Goal: Information Seeking & Learning: Learn about a topic

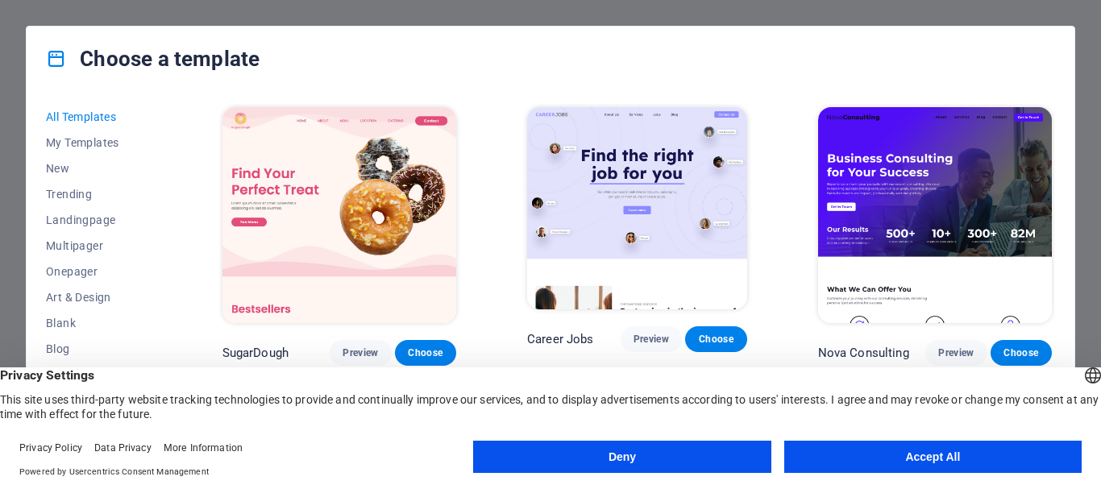
click at [866, 460] on button "Accept All" at bounding box center [932, 457] width 297 height 32
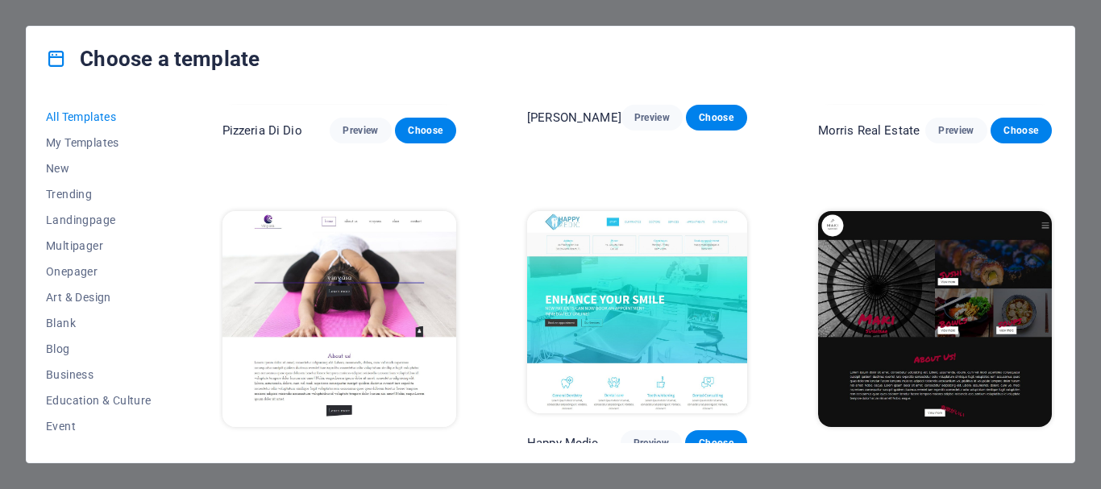
scroll to position [7075, 0]
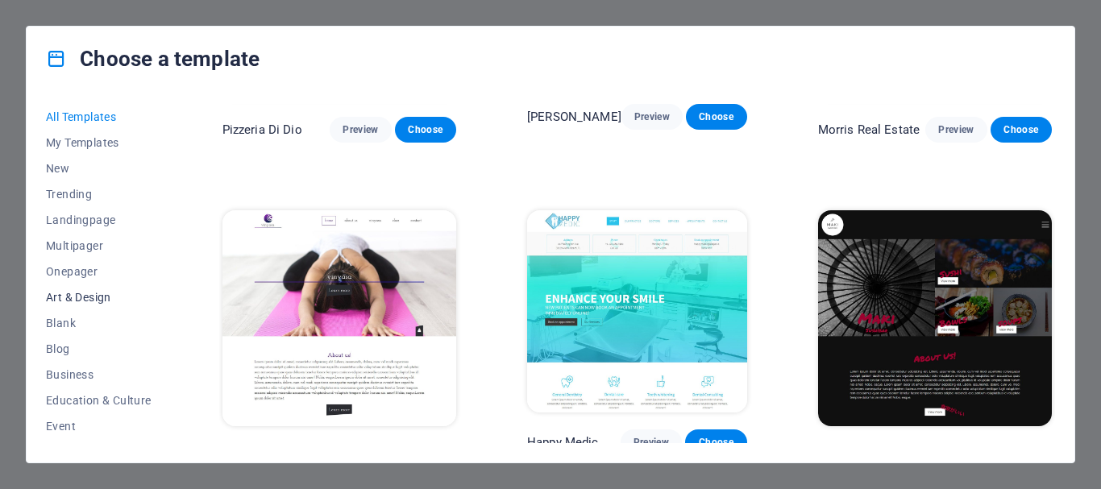
click at [88, 301] on span "Art & Design" at bounding box center [99, 297] width 106 height 13
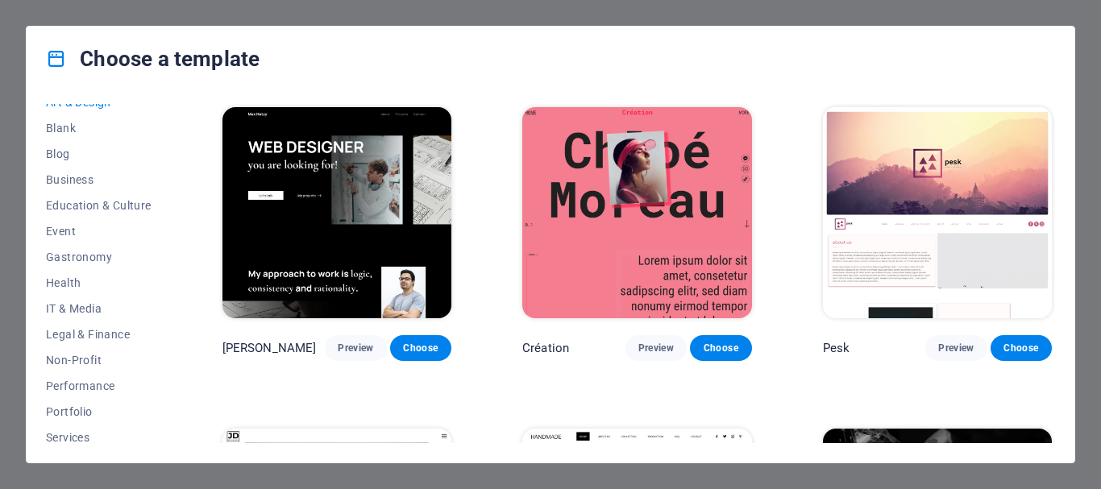
scroll to position [239, 0]
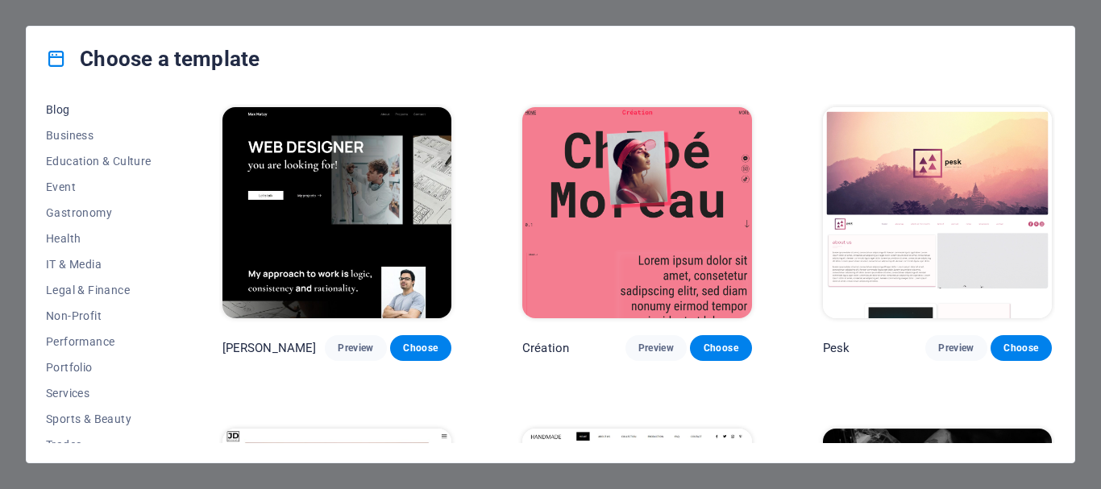
click at [68, 108] on span "Blog" at bounding box center [99, 109] width 106 height 13
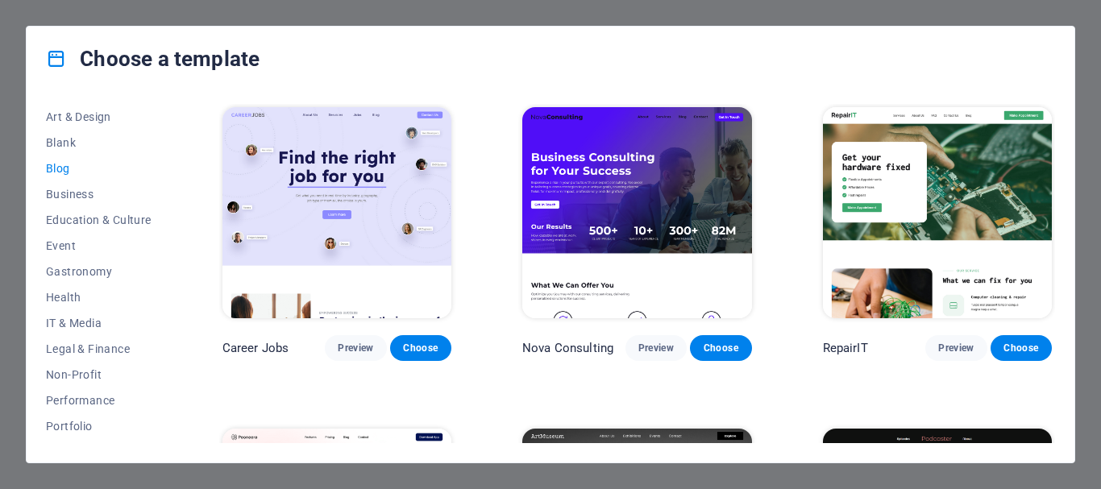
scroll to position [180, 0]
click at [60, 139] on span "Blank" at bounding box center [99, 142] width 106 height 13
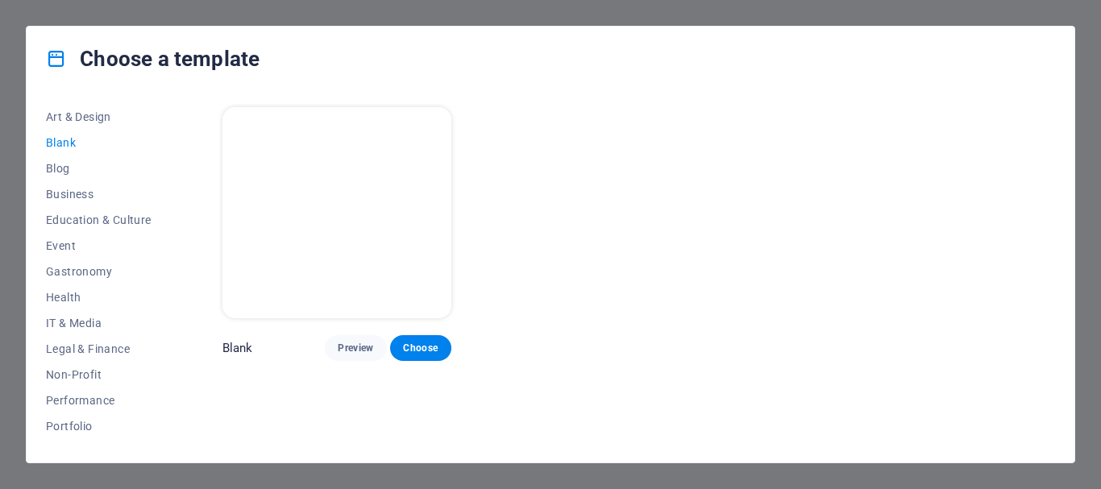
drag, startPoint x: 168, startPoint y: 352, endPoint x: 166, endPoint y: 363, distance: 10.8
click at [166, 363] on div "All Templates My Templates New Trending Landingpage Multipager Onepager Art & D…" at bounding box center [108, 273] width 125 height 339
drag, startPoint x: 166, startPoint y: 363, endPoint x: 176, endPoint y: 385, distance: 24.9
click at [176, 385] on div "All Templates My Templates New Trending Landingpage Multipager Onepager Art & D…" at bounding box center [551, 276] width 1048 height 371
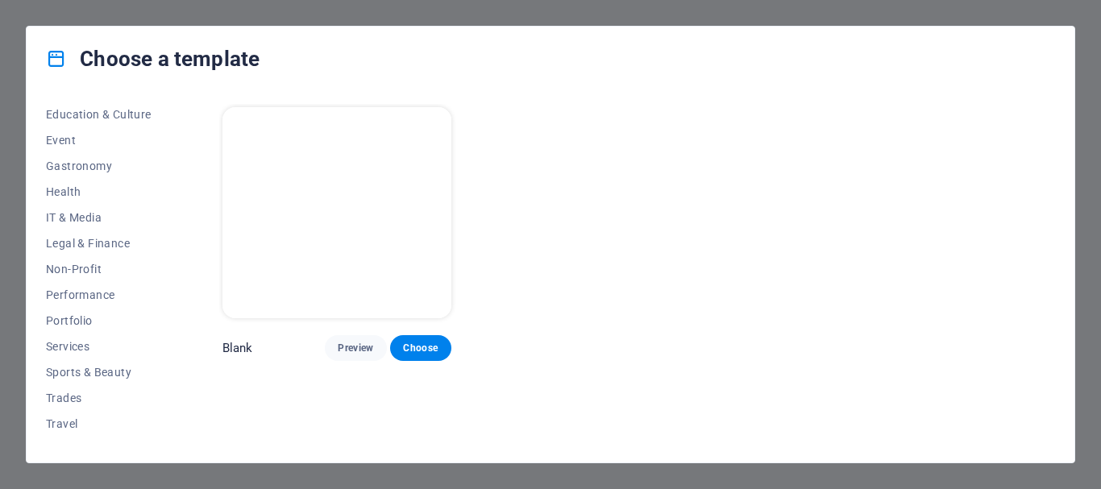
scroll to position [305, 0]
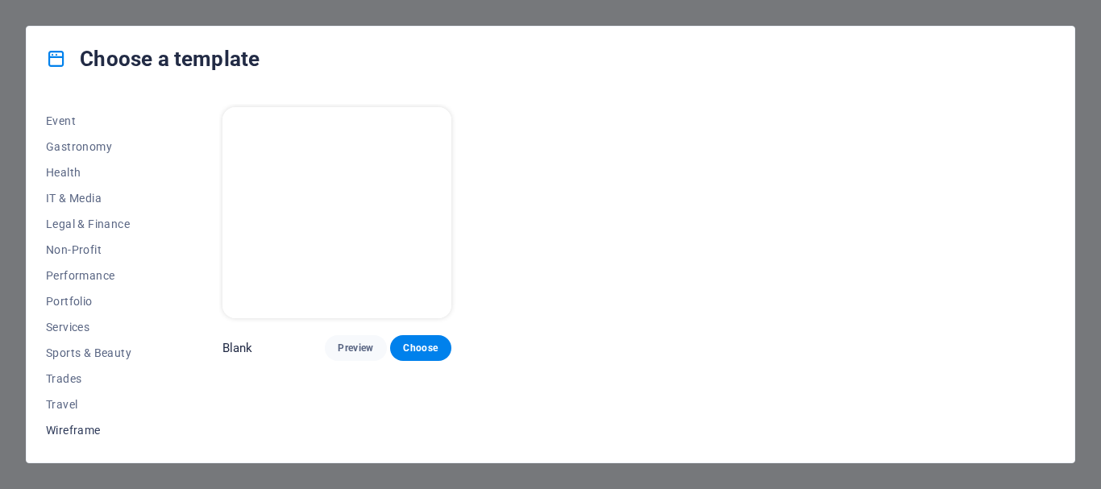
click at [59, 421] on button "Wireframe" at bounding box center [99, 430] width 106 height 26
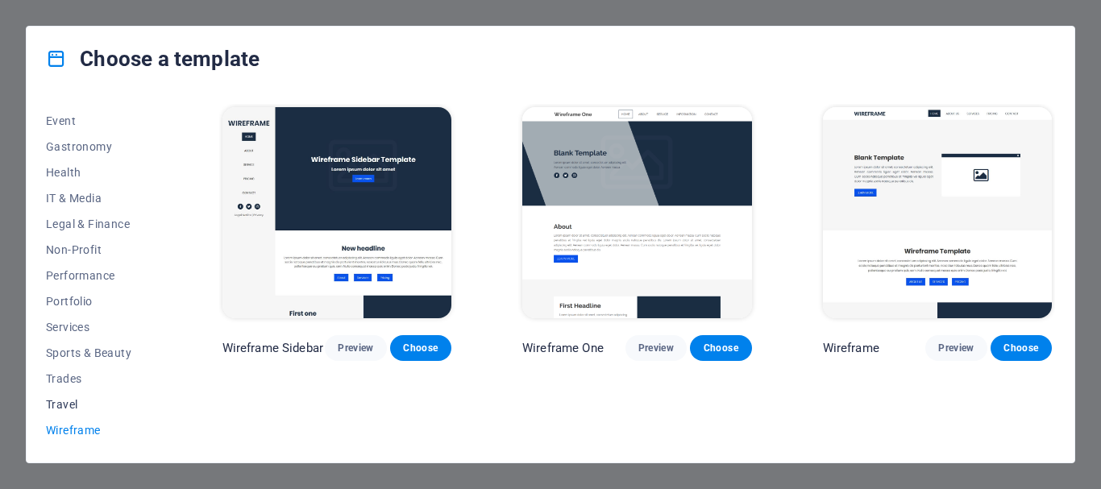
click at [64, 401] on span "Travel" at bounding box center [99, 404] width 106 height 13
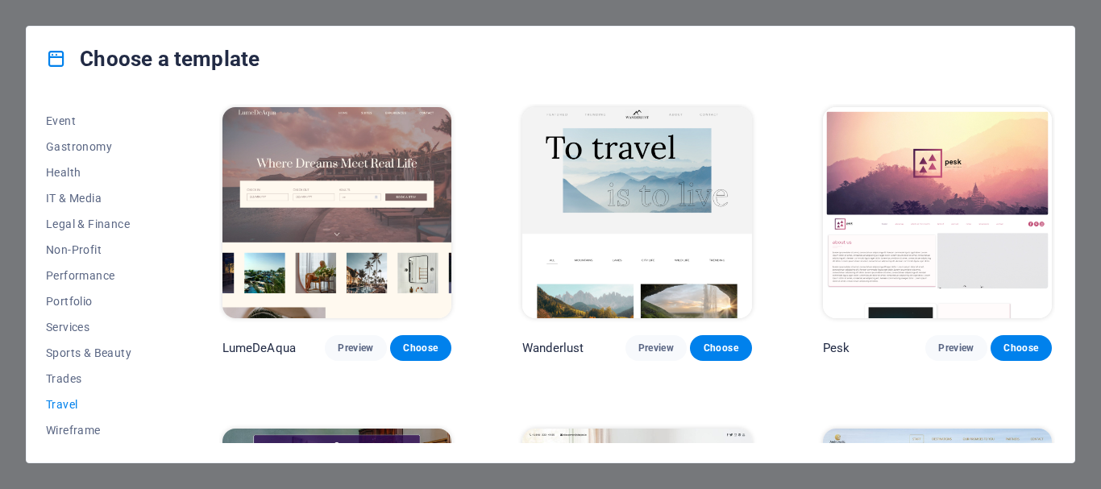
click at [64, 401] on span "Travel" at bounding box center [99, 404] width 106 height 13
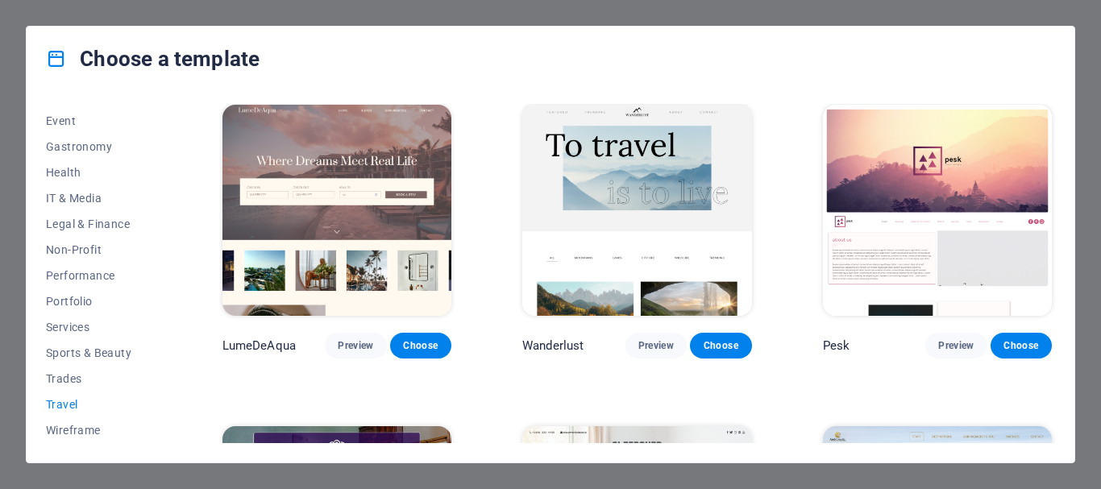
scroll to position [0, 0]
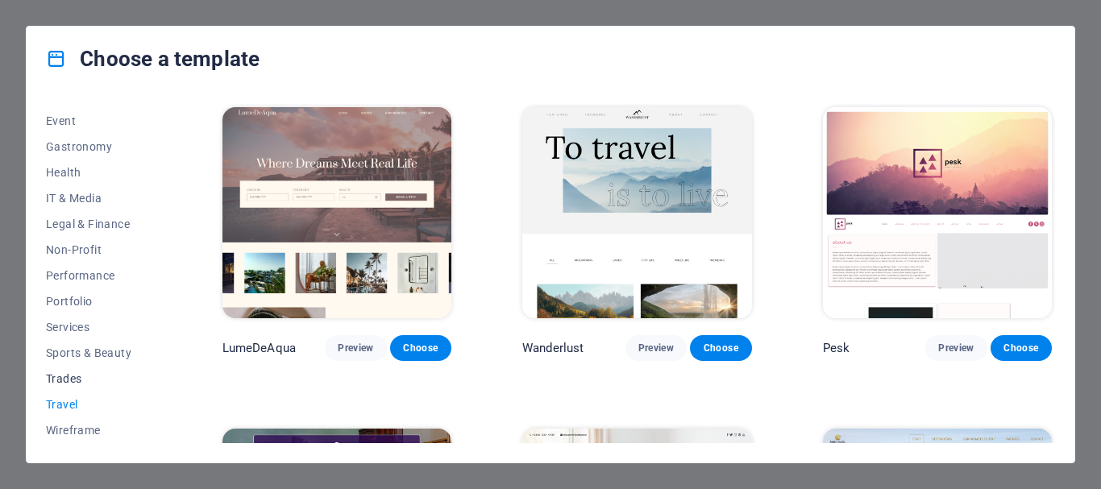
click at [74, 380] on span "Trades" at bounding box center [99, 378] width 106 height 13
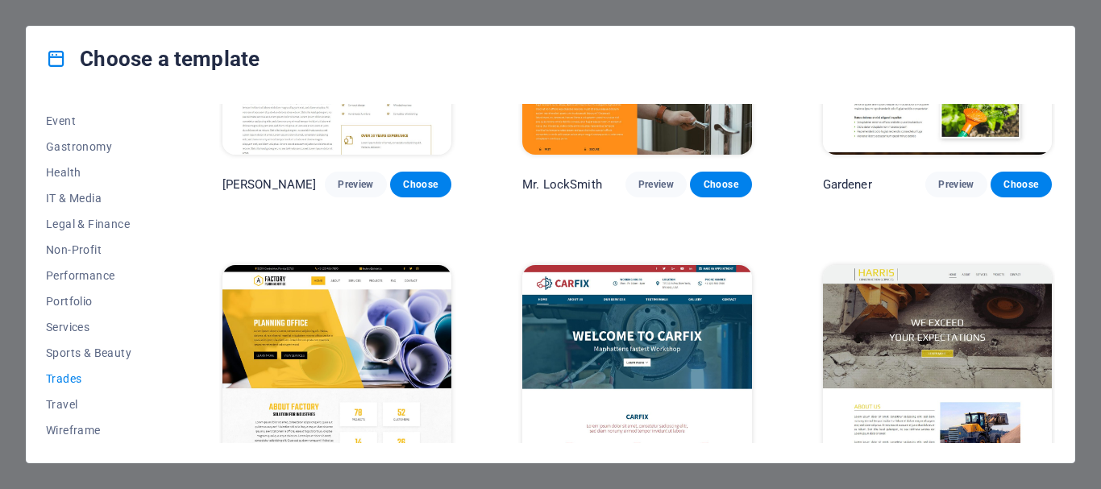
scroll to position [555, 0]
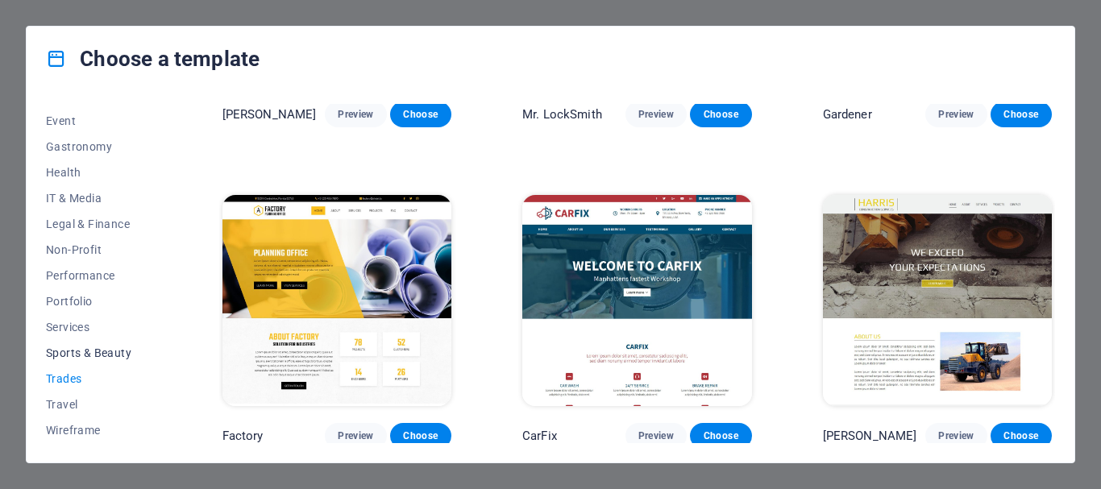
click at [103, 348] on span "Sports & Beauty" at bounding box center [99, 352] width 106 height 13
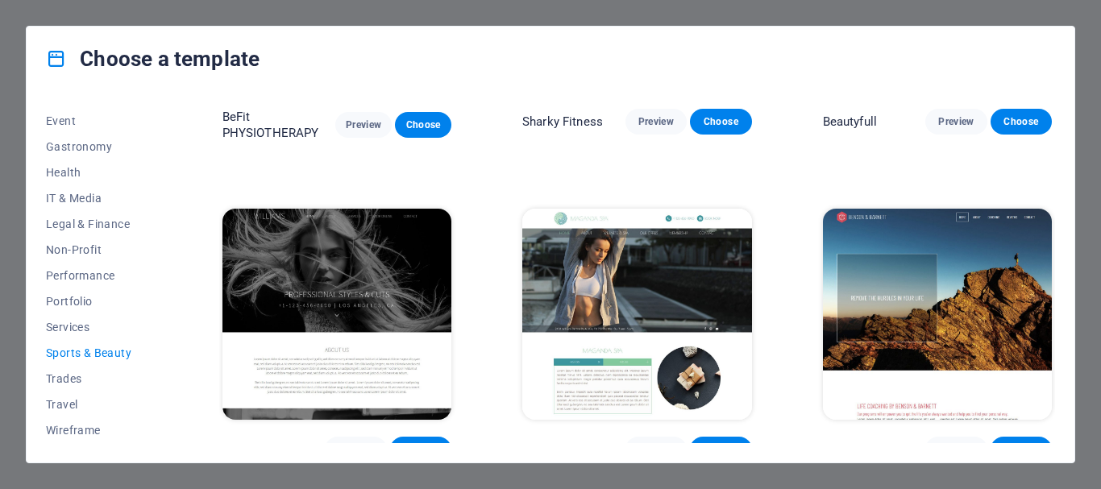
scroll to position [1208, 0]
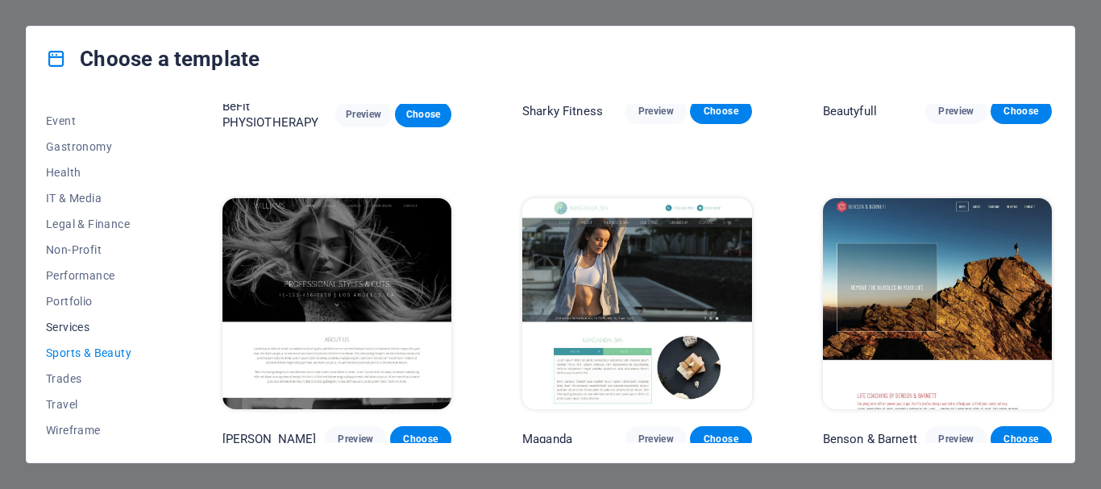
click at [68, 324] on span "Services" at bounding box center [99, 327] width 106 height 13
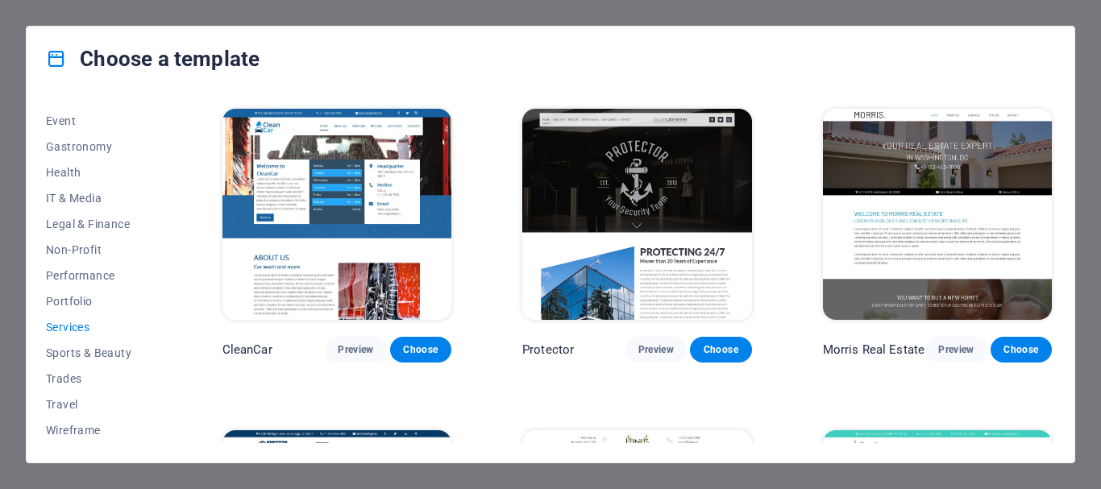
scroll to position [1280, 0]
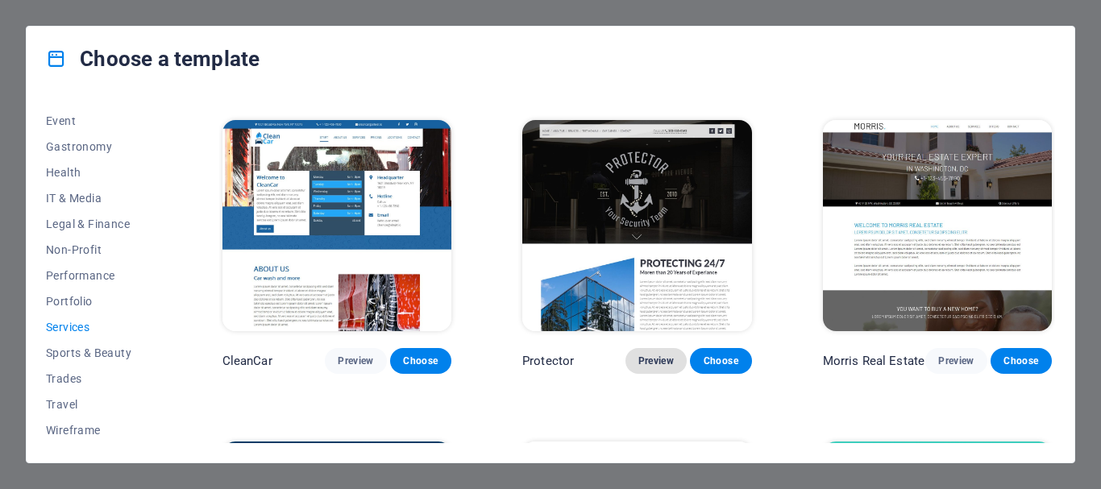
click at [661, 355] on span "Preview" at bounding box center [655, 361] width 35 height 13
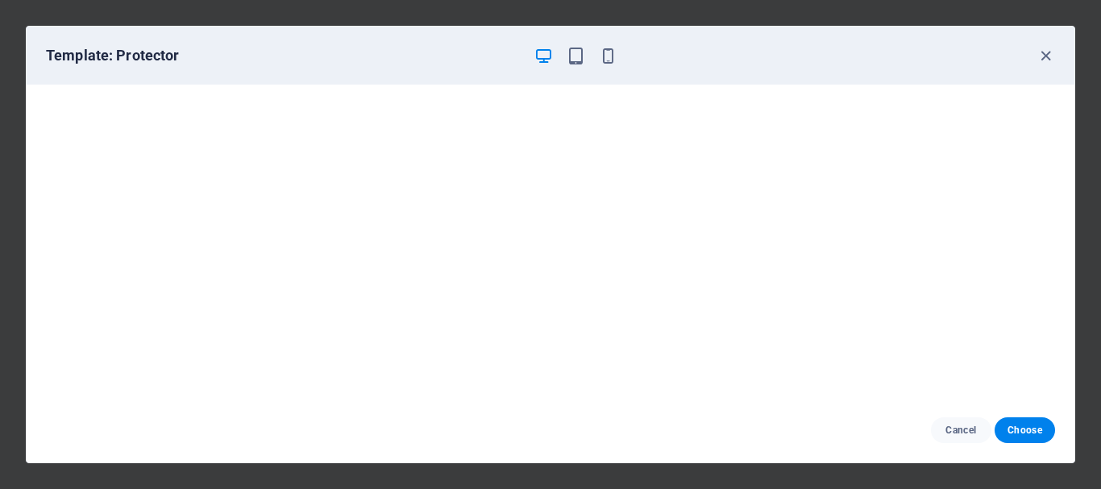
scroll to position [4, 0]
click at [1043, 52] on icon "button" at bounding box center [1045, 56] width 19 height 19
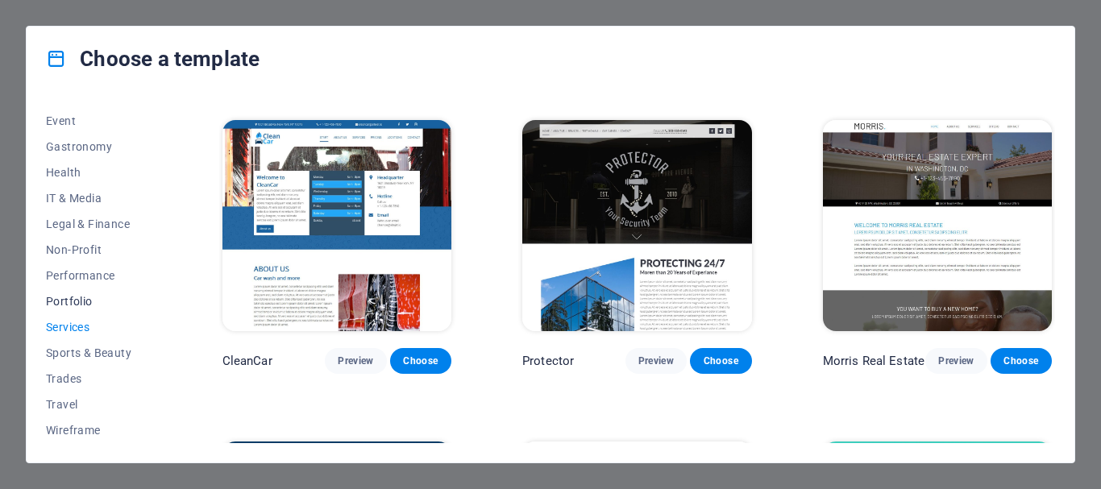
click at [83, 302] on span "Portfolio" at bounding box center [99, 301] width 106 height 13
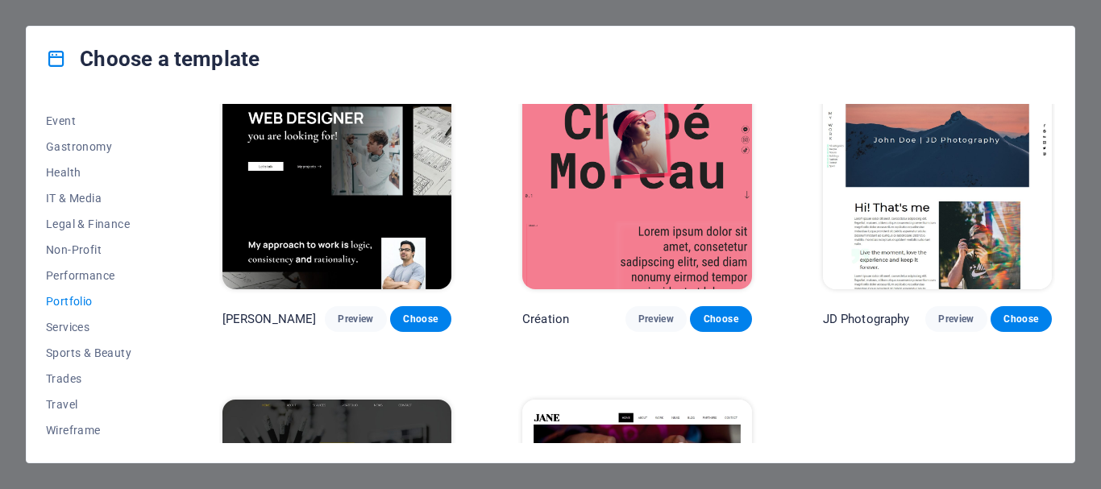
scroll to position [281, 0]
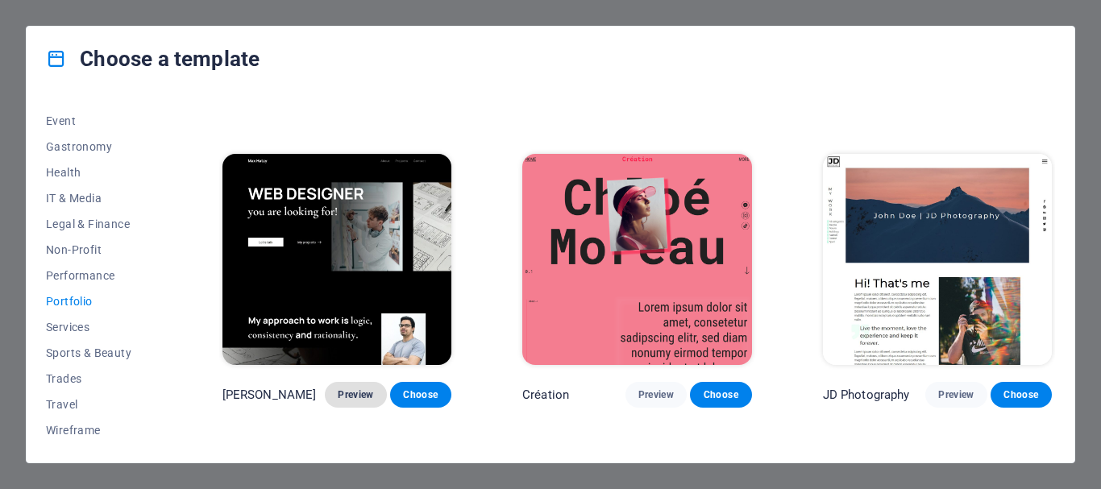
click at [358, 389] on span "Preview" at bounding box center [355, 394] width 35 height 13
